Goal: Check status: Check status

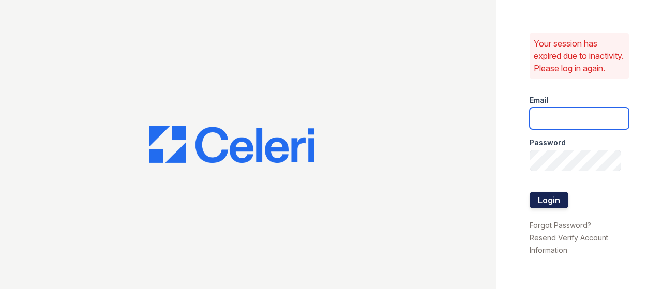
type input "dale.dena@projectmanagementinc.net"
click at [559, 209] on button "Login" at bounding box center [549, 200] width 39 height 17
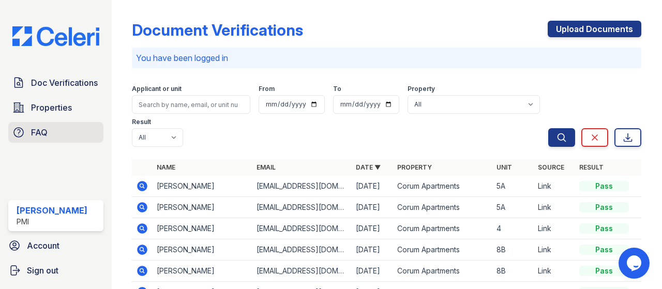
click at [43, 129] on span "FAQ" at bounding box center [39, 132] width 17 height 12
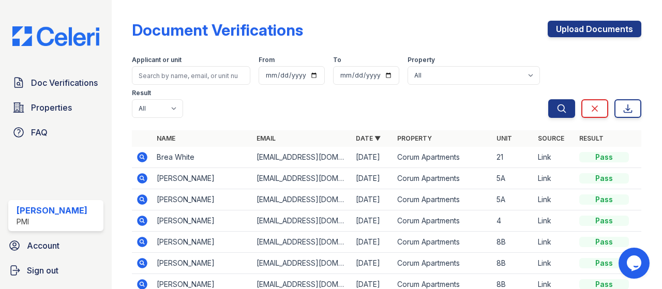
click at [143, 156] on icon at bounding box center [142, 156] width 3 height 3
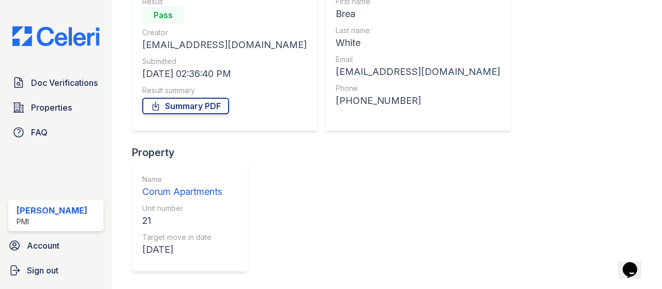
scroll to position [146, 0]
